Goal: Information Seeking & Learning: Learn about a topic

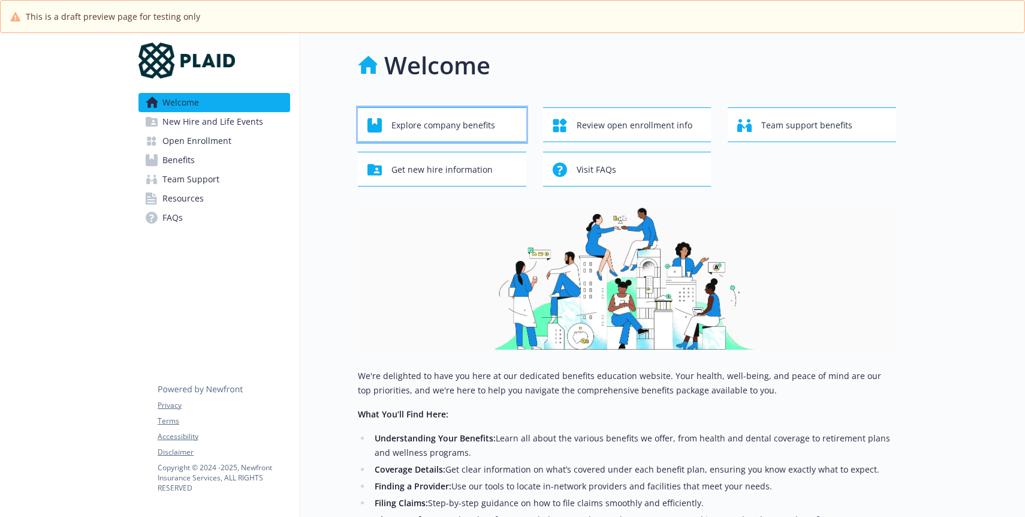
click at [452, 125] on span "Explore company benefits" at bounding box center [443, 125] width 104 height 23
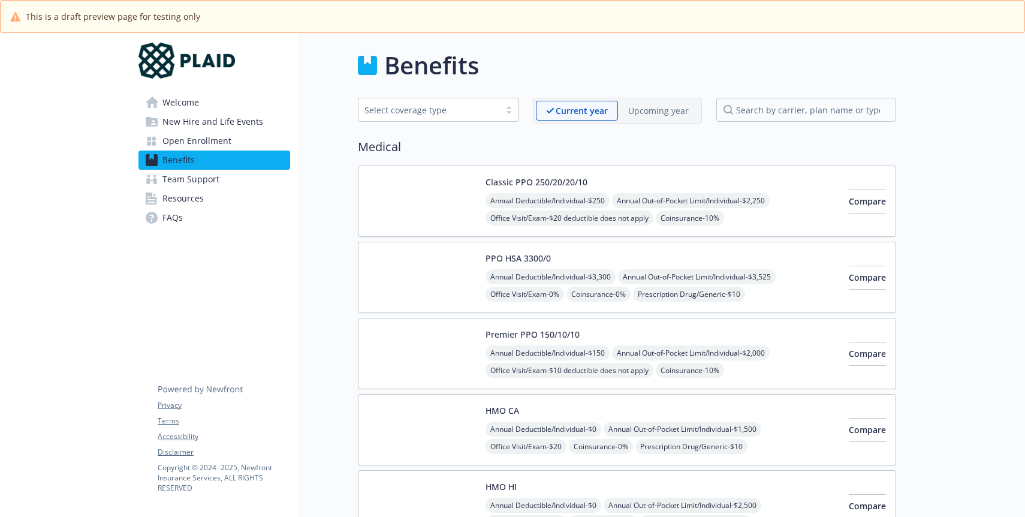
scroll to position [1, 0]
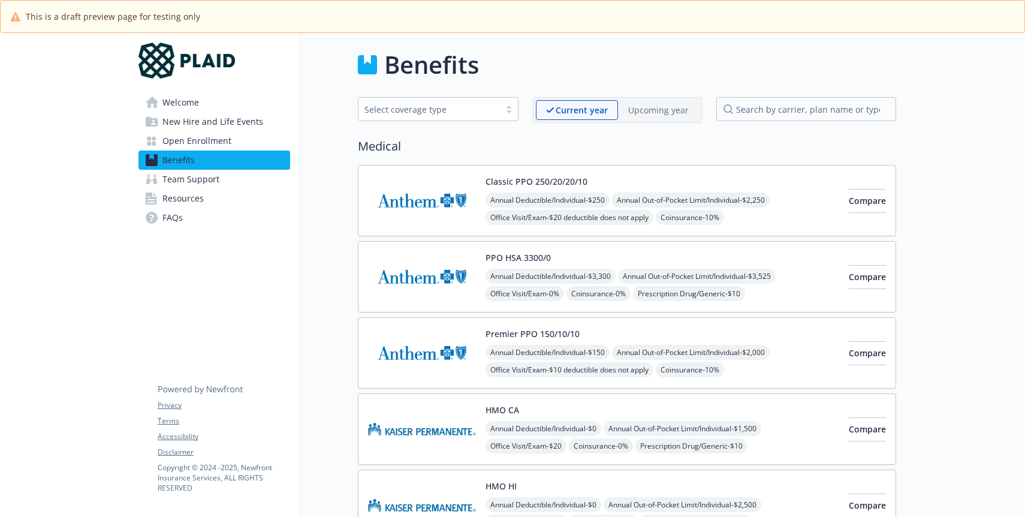
click at [440, 195] on img at bounding box center [422, 200] width 108 height 51
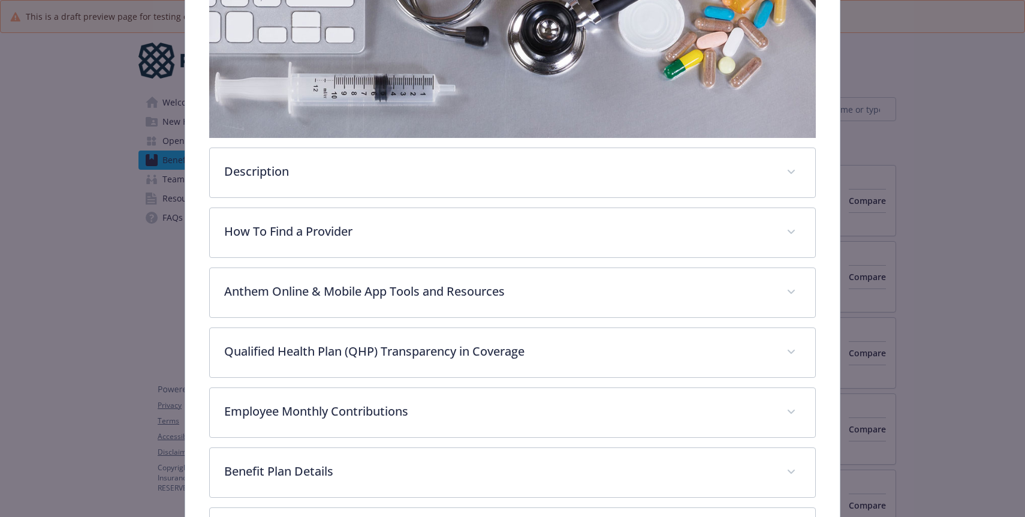
scroll to position [256, 0]
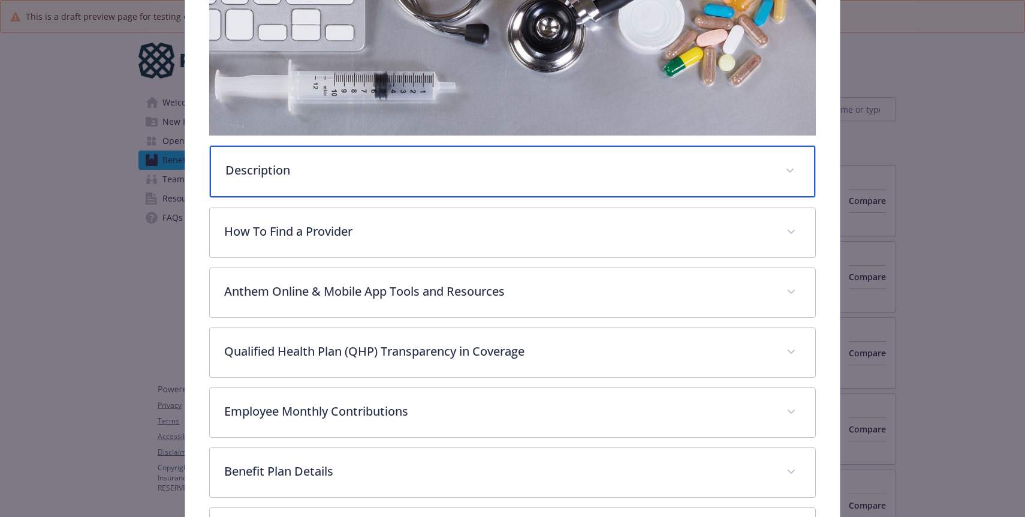
click at [423, 176] on p "Description" at bounding box center [497, 170] width 545 height 18
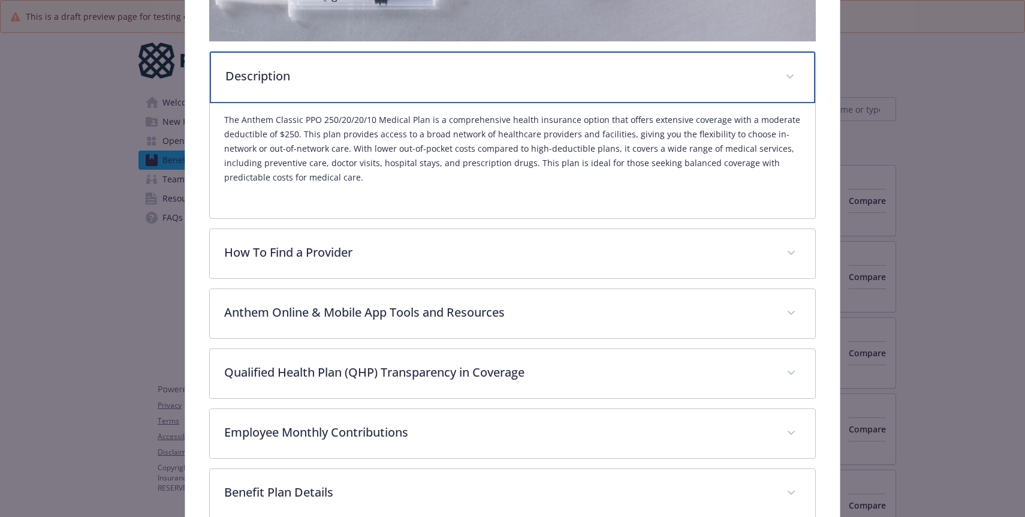
scroll to position [358, 0]
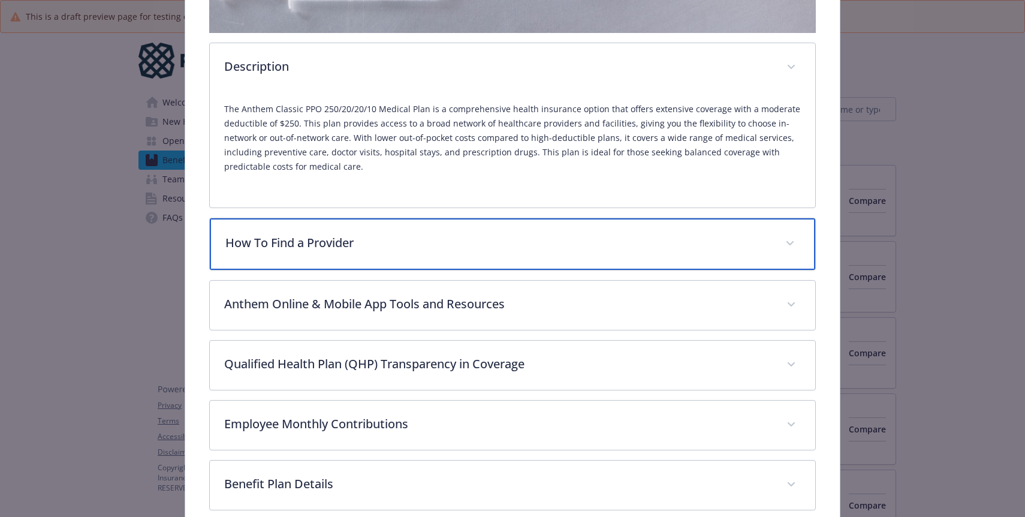
click at [407, 242] on p "How To Find a Provider" at bounding box center [497, 243] width 545 height 18
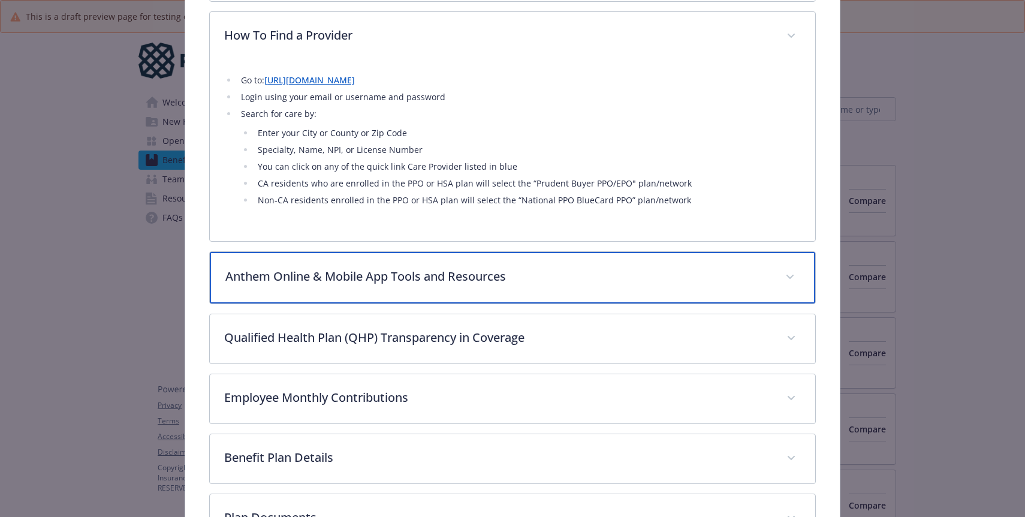
click at [401, 276] on p "Anthem Online & Mobile App Tools and Resources" at bounding box center [497, 276] width 545 height 18
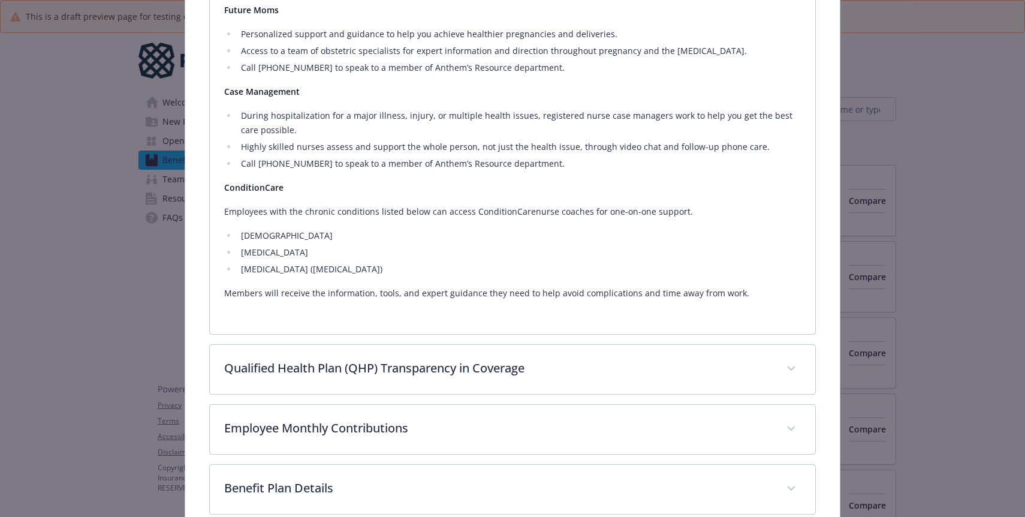
scroll to position [1441, 0]
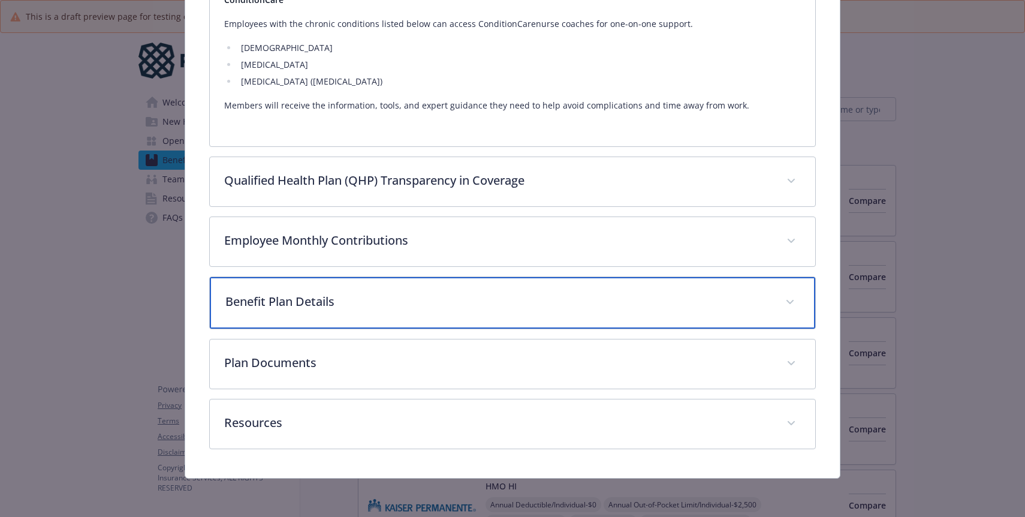
click at [385, 306] on p "Benefit Plan Details" at bounding box center [497, 301] width 545 height 18
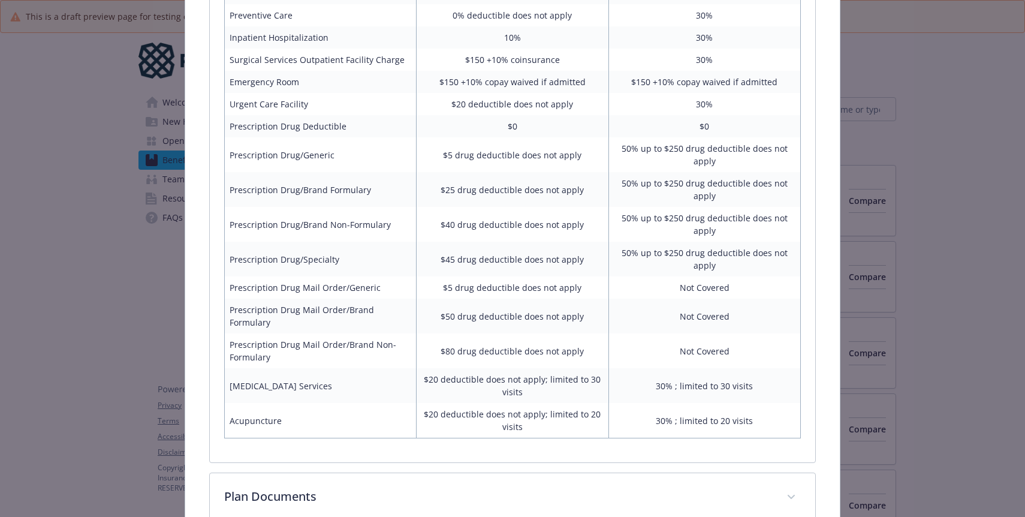
scroll to position [2097, 0]
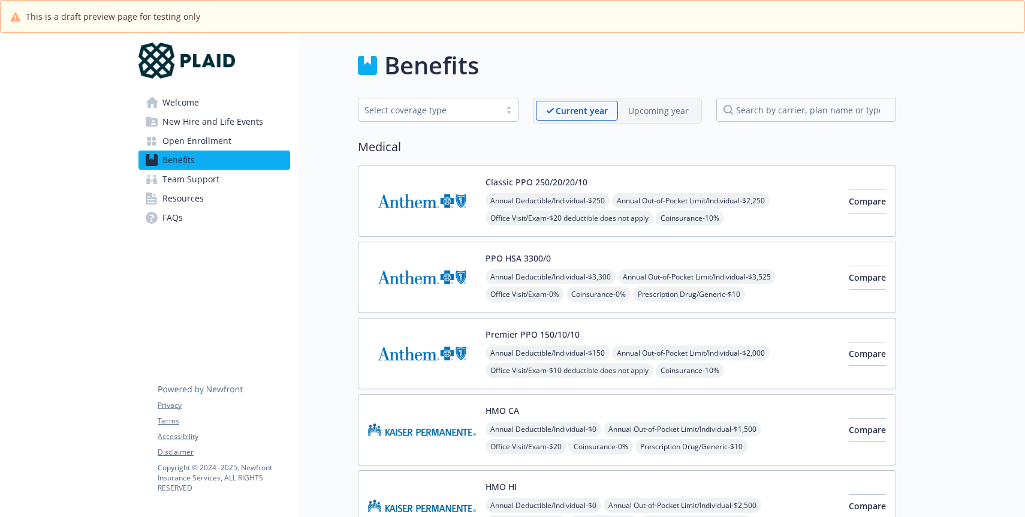
click at [198, 104] on span "Welcome" at bounding box center [180, 102] width 37 height 19
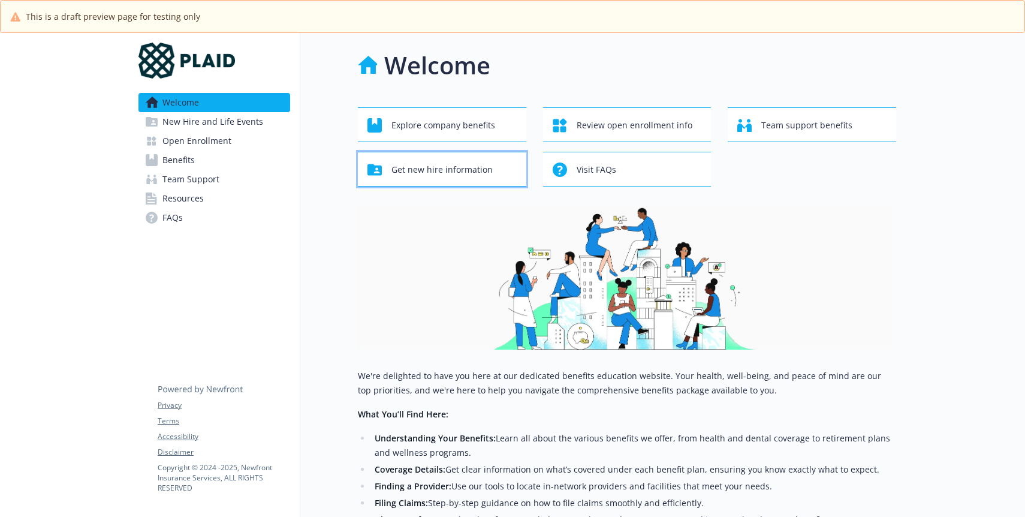
click at [455, 168] on span "Get new hire information" at bounding box center [441, 169] width 101 height 23
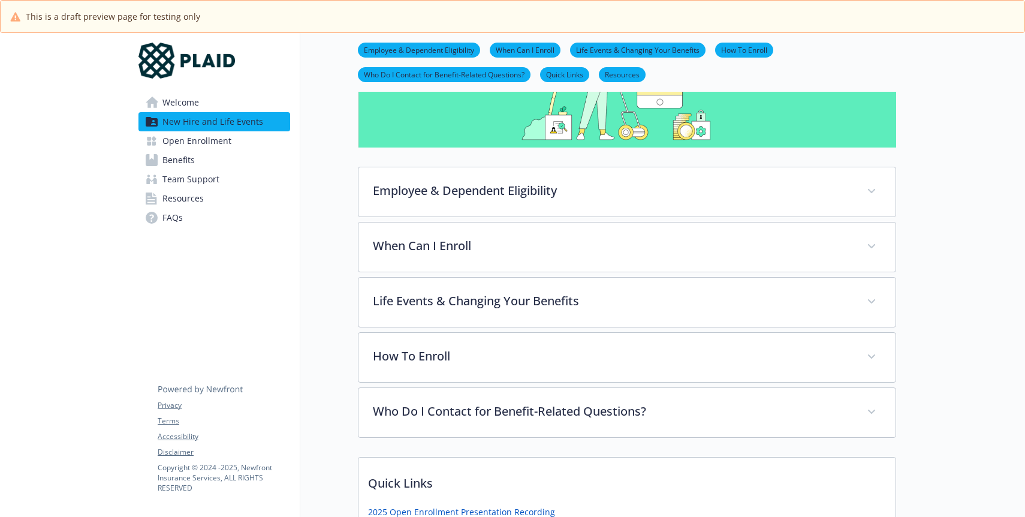
scroll to position [165, 0]
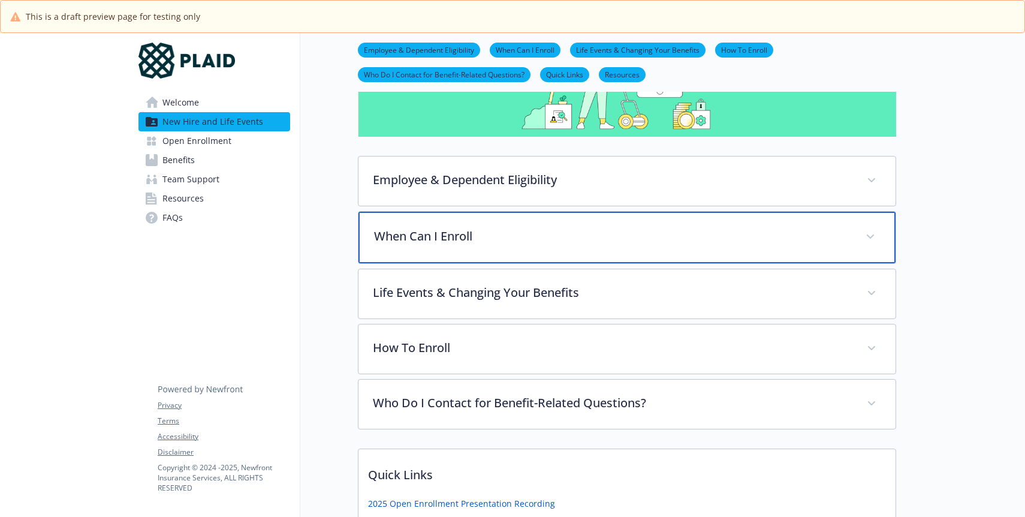
click at [455, 236] on p "When Can I Enroll" at bounding box center [612, 236] width 477 height 18
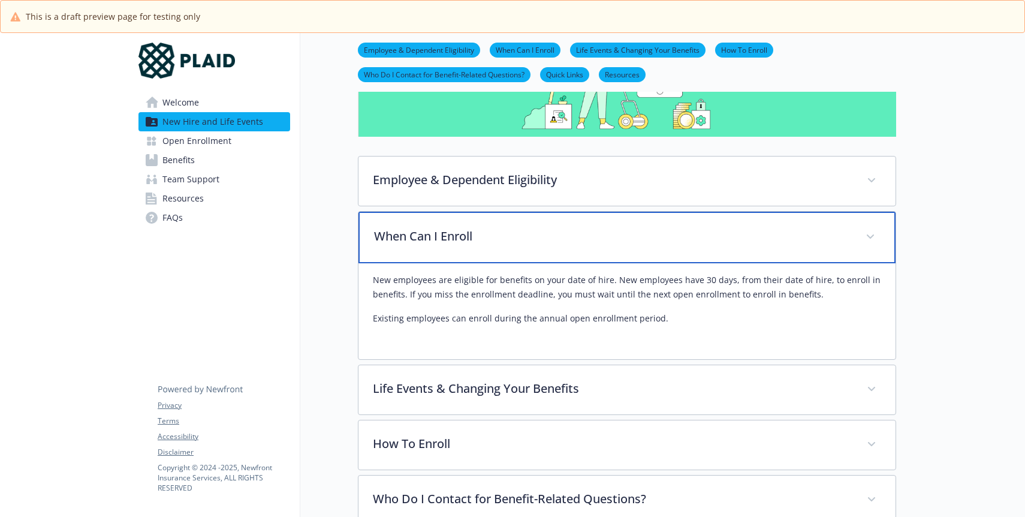
click at [455, 236] on p "When Can I Enroll" at bounding box center [612, 236] width 477 height 18
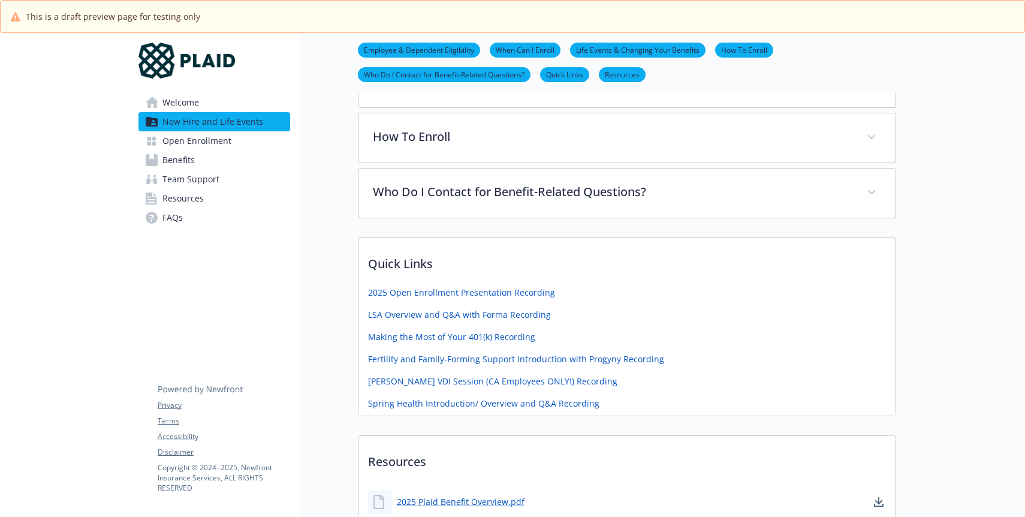
scroll to position [376, 0]
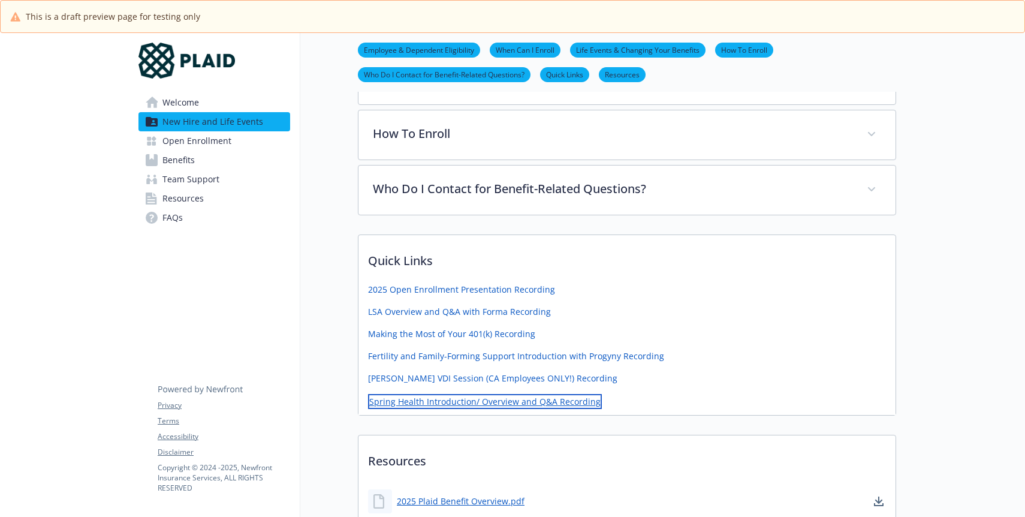
click at [467, 405] on link "Spring Health Introduction/ Overview and Q&A Recording" at bounding box center [485, 401] width 234 height 15
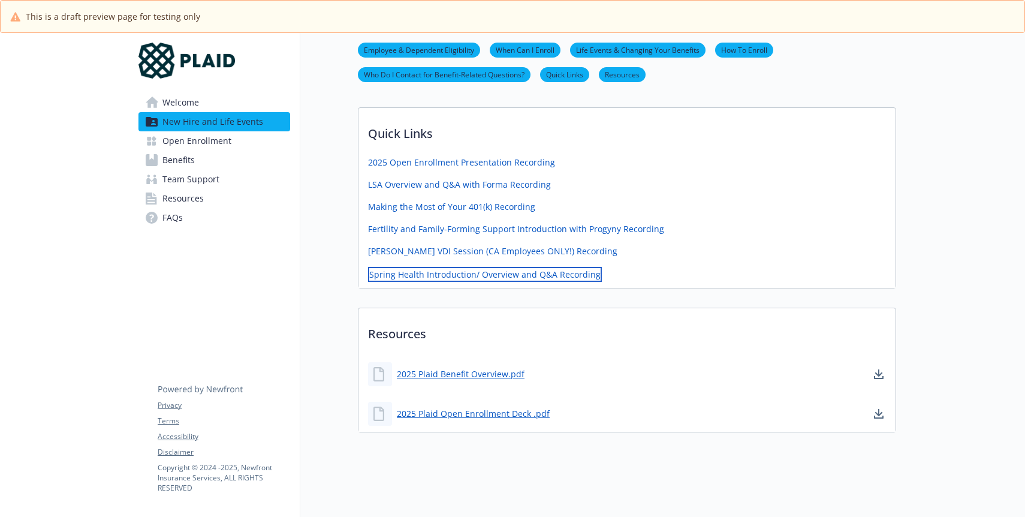
scroll to position [503, 0]
